Goal: Information Seeking & Learning: Learn about a topic

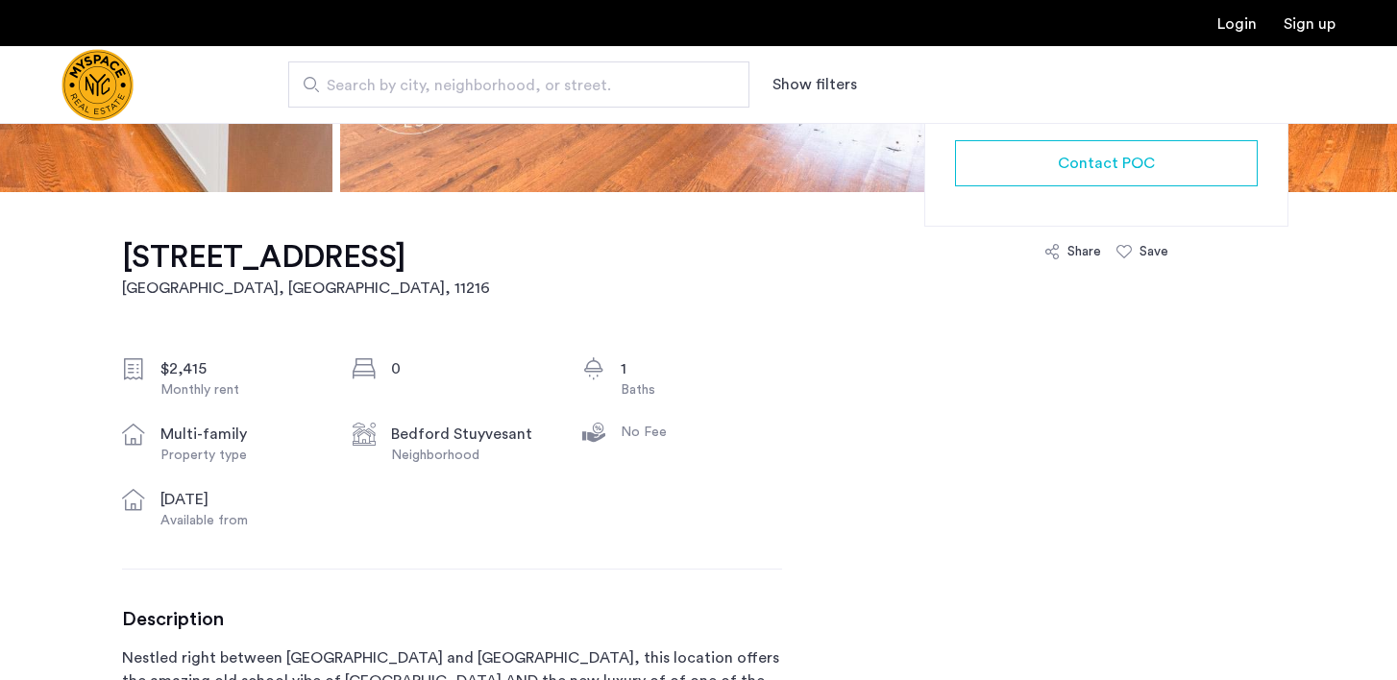
scroll to position [508, 0]
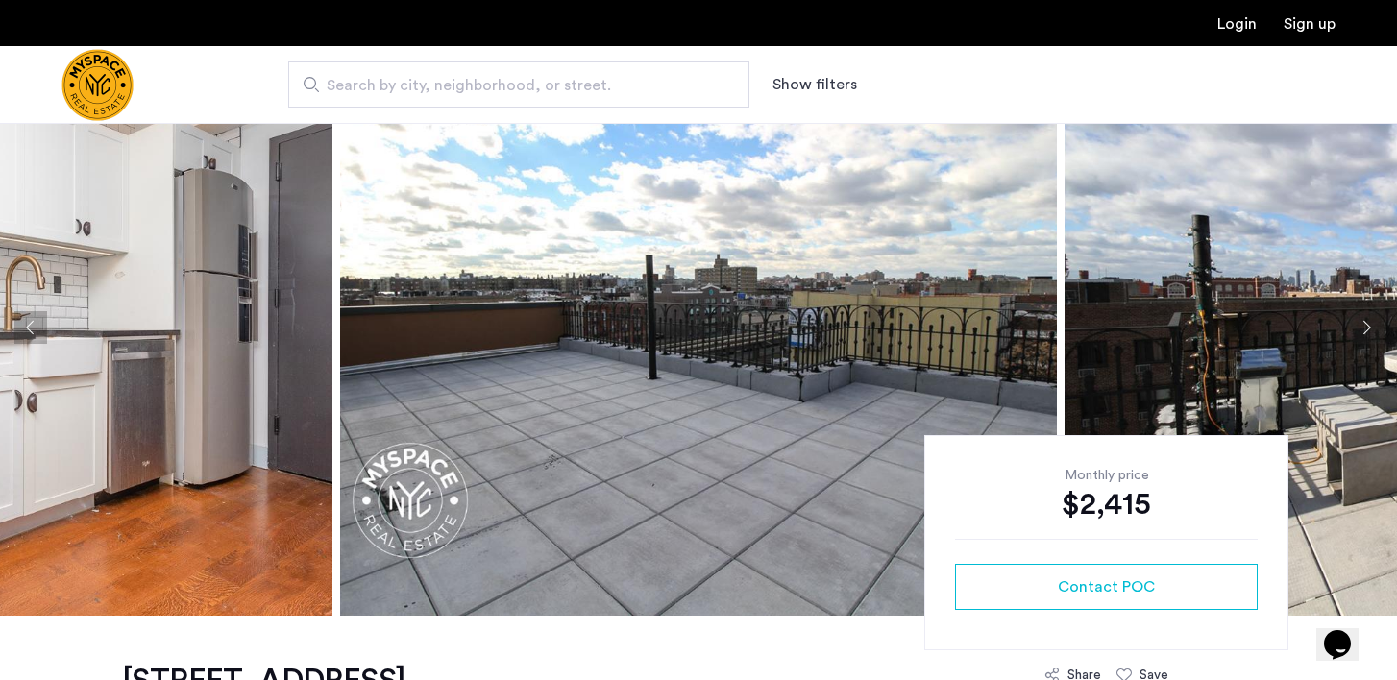
scroll to position [58, 0]
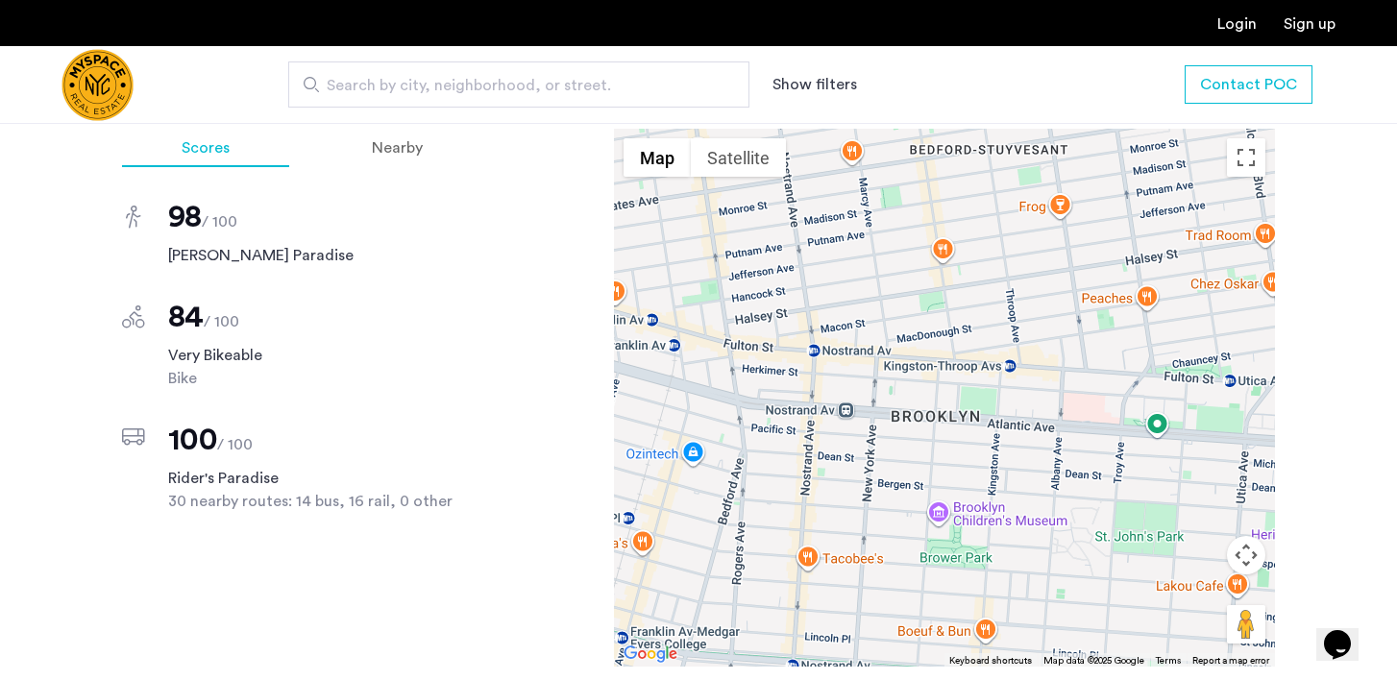
scroll to position [1861, 0]
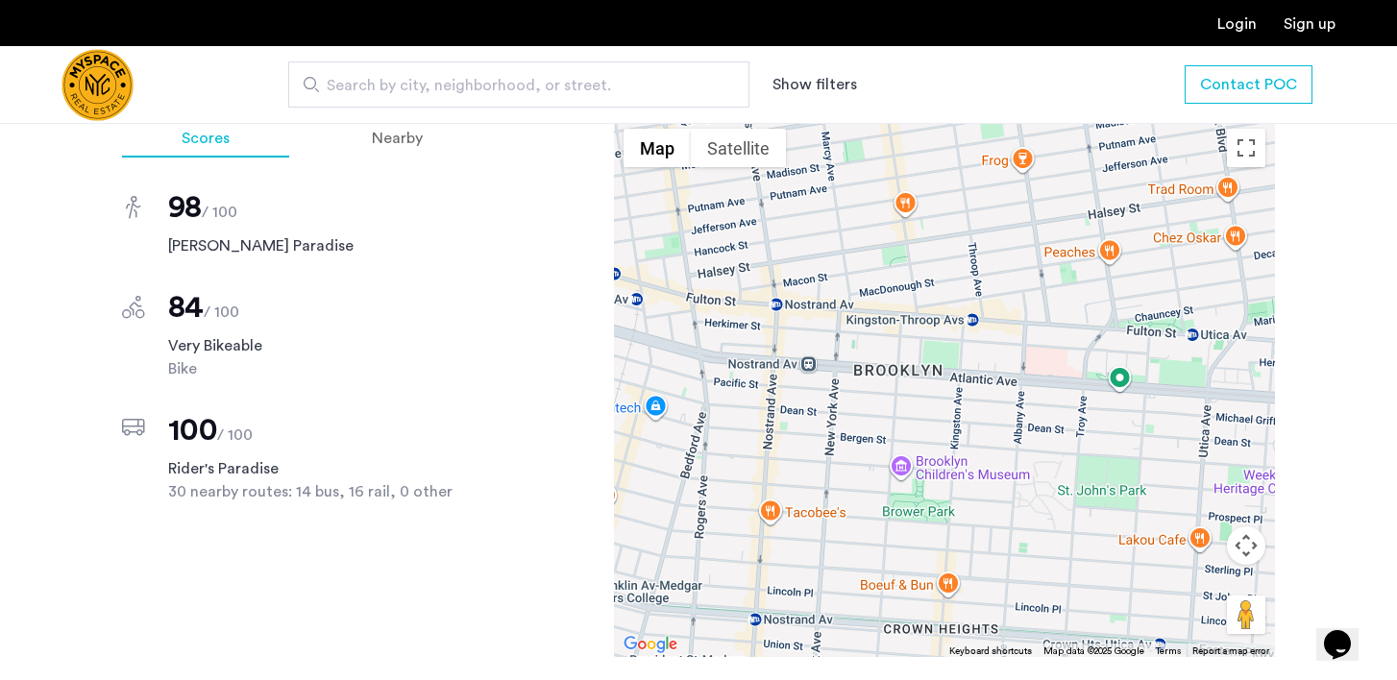
drag, startPoint x: 1204, startPoint y: 377, endPoint x: 1162, endPoint y: 337, distance: 57.8
click at [1162, 337] on div at bounding box center [944, 388] width 661 height 538
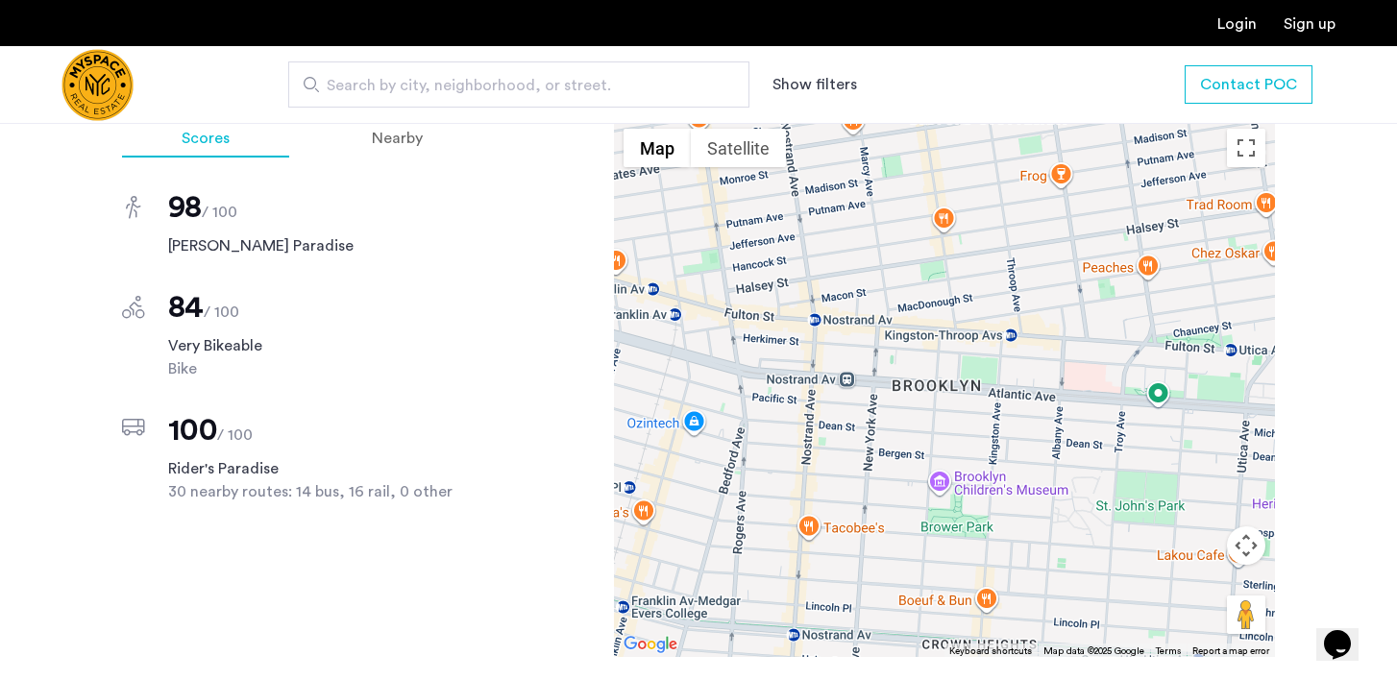
drag, startPoint x: 1063, startPoint y: 427, endPoint x: 1102, endPoint y: 445, distance: 42.1
click at [1105, 446] on div at bounding box center [944, 388] width 661 height 538
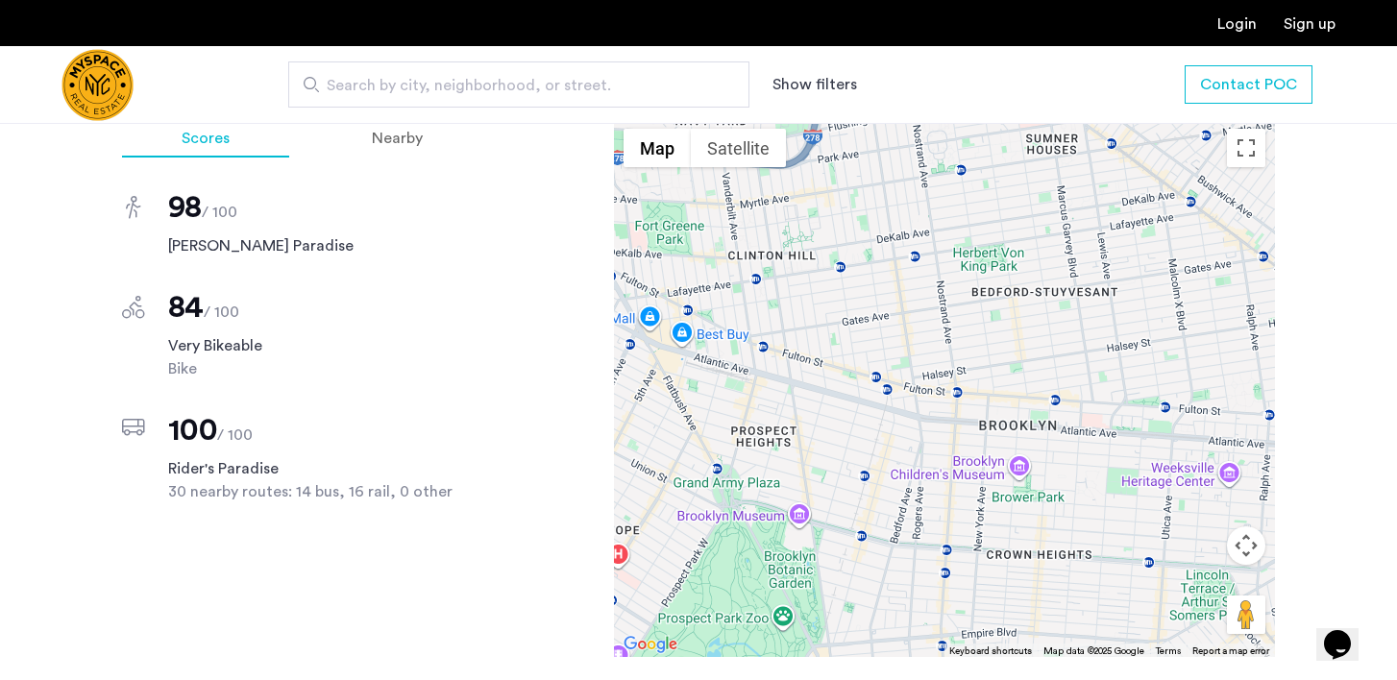
click at [1277, 363] on div "[STREET_ADDRESS] $2,415 Monthly rent 0 1 Baths multi-family Property type [GEOG…" at bounding box center [698, 42] width 1210 height 2407
click at [1342, 359] on div "[STREET_ADDRESS] $2,415 Monthly rent 0 1 Baths multi-family Property type [GEOG…" at bounding box center [698, 42] width 1397 height 2407
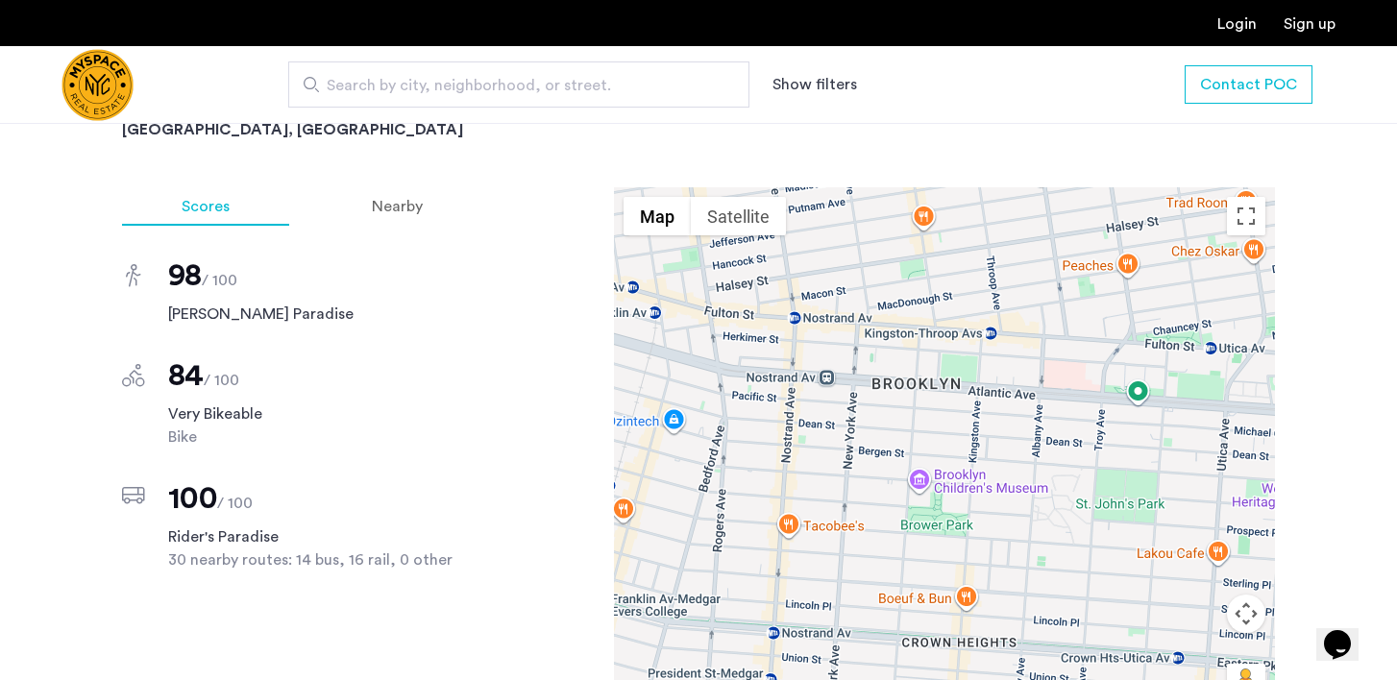
scroll to position [1794, 0]
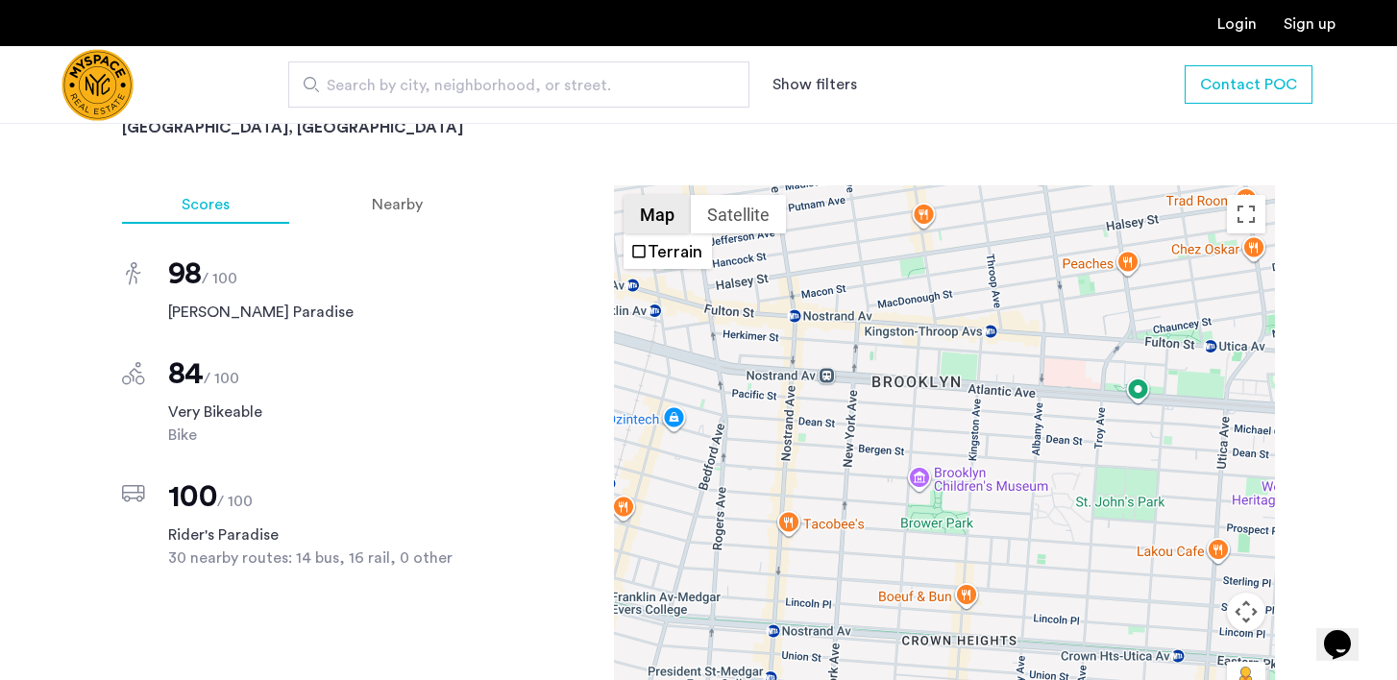
click at [651, 205] on button "Map" at bounding box center [656, 214] width 67 height 38
click at [745, 195] on button "Satellite" at bounding box center [738, 214] width 95 height 38
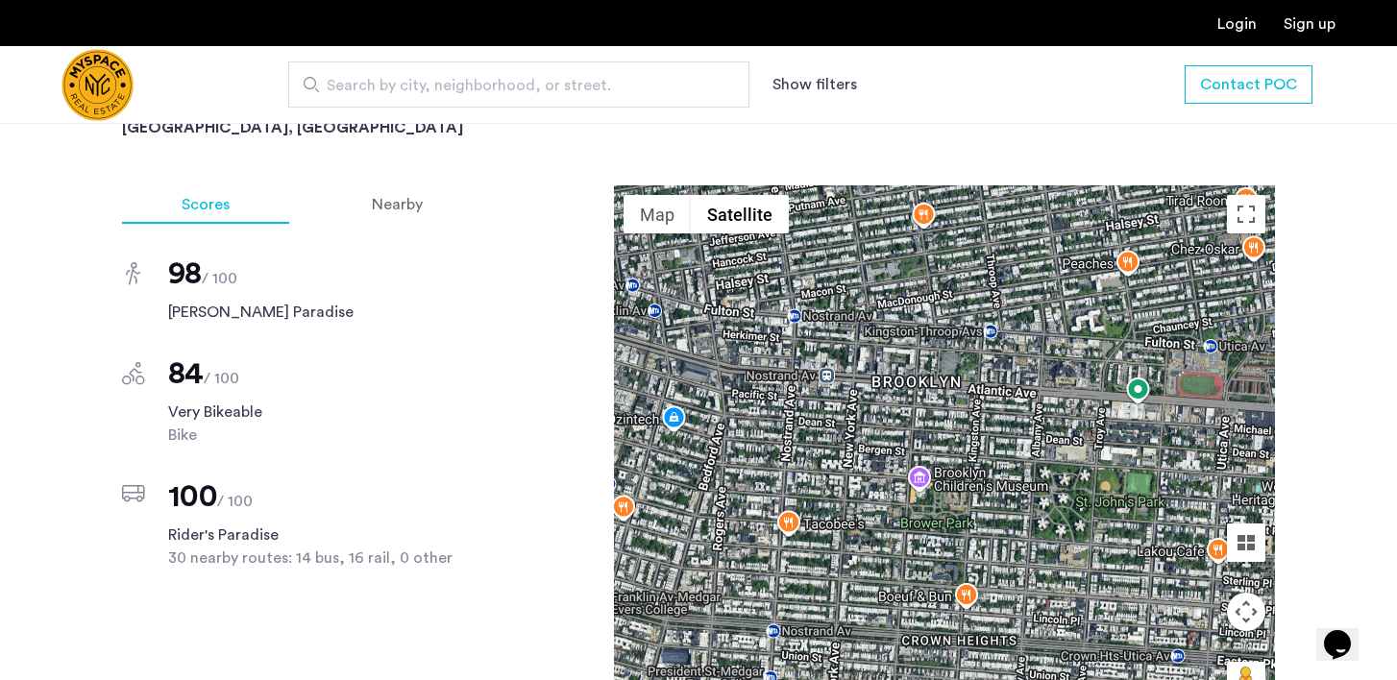
click at [1140, 372] on div at bounding box center [944, 454] width 661 height 538
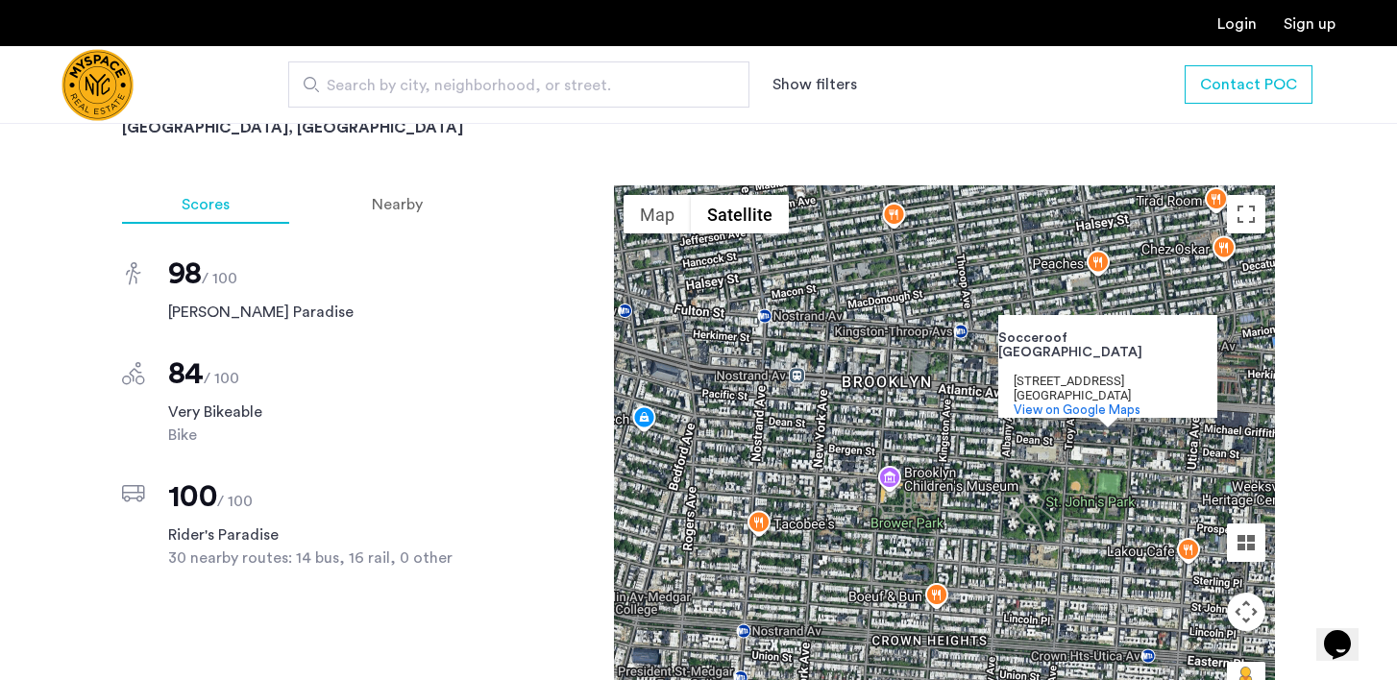
click at [1313, 380] on div "[STREET_ADDRESS] $2,415 Monthly rent 0 1 Baths multi-family Property type [GEOG…" at bounding box center [698, 108] width 1397 height 2407
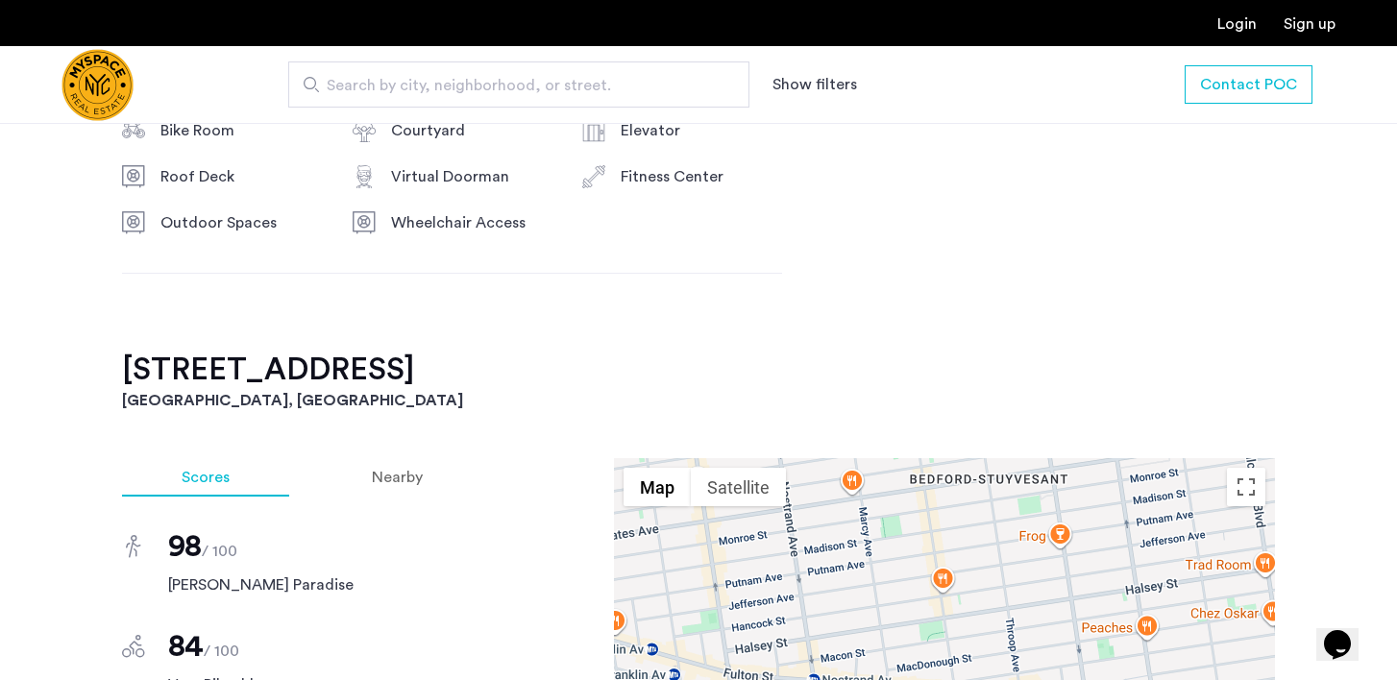
scroll to position [1560, 0]
